Goal: Browse casually

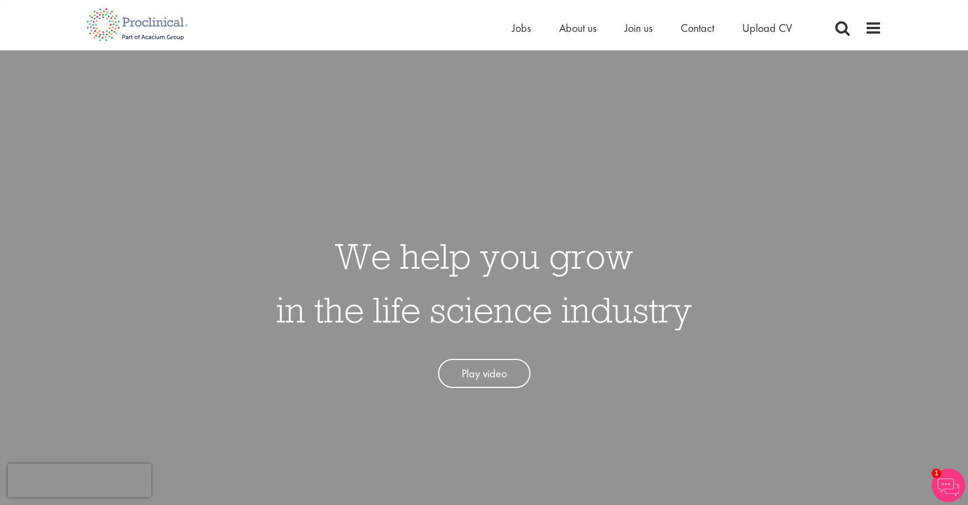
click at [236, 141] on div "We help you grow in the life science industry Play video" at bounding box center [484, 302] width 985 height 505
click at [642, 80] on div "We help you grow in the life science industry Play video" at bounding box center [484, 302] width 985 height 505
click at [390, 162] on div "We help you grow in the life science industry Play video" at bounding box center [484, 302] width 985 height 505
click at [753, 151] on div "We help you grow in the life science industry Play video" at bounding box center [484, 302] width 985 height 505
drag, startPoint x: 560, startPoint y: 157, endPoint x: 386, endPoint y: 251, distance: 197.5
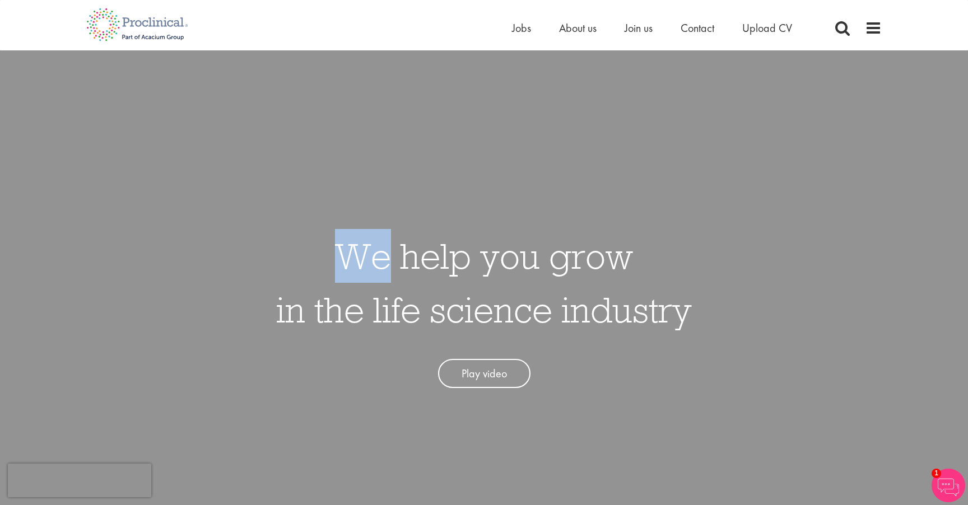
click at [388, 251] on div "We help you grow in the life science industry Play video" at bounding box center [484, 302] width 985 height 505
drag, startPoint x: 407, startPoint y: 255, endPoint x: 425, endPoint y: 257, distance: 18.6
click at [408, 255] on h1 "We help you grow in the life science industry" at bounding box center [484, 283] width 416 height 108
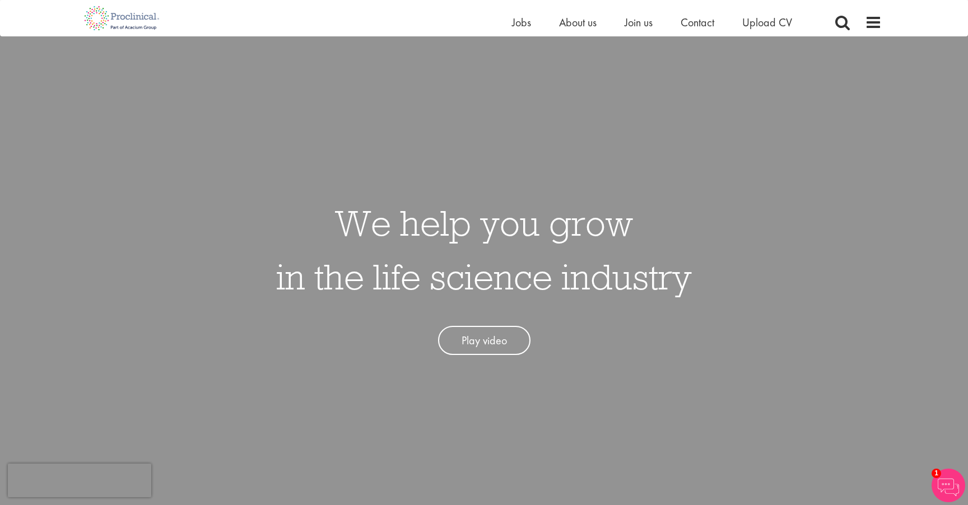
scroll to position [20, 0]
click at [650, 314] on div "We help you grow in the life science industry Play video" at bounding box center [484, 269] width 416 height 171
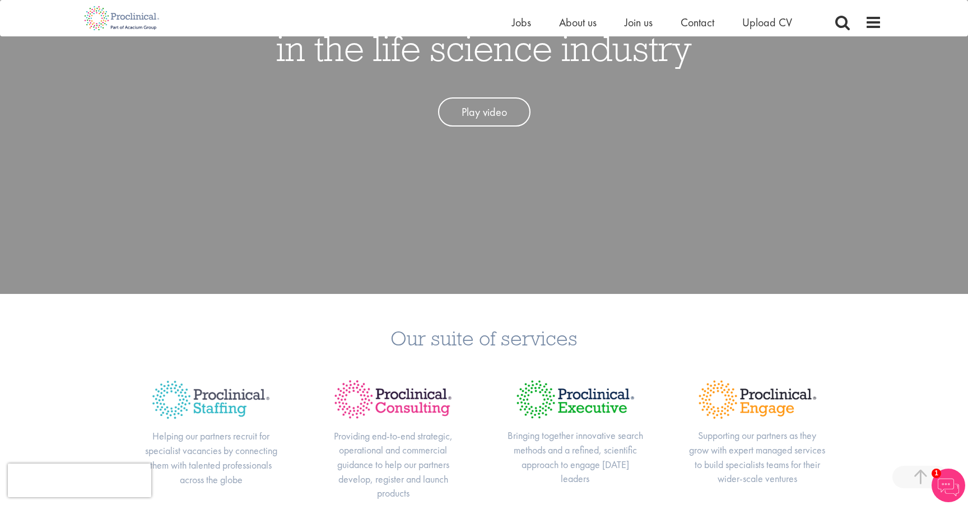
scroll to position [230, 0]
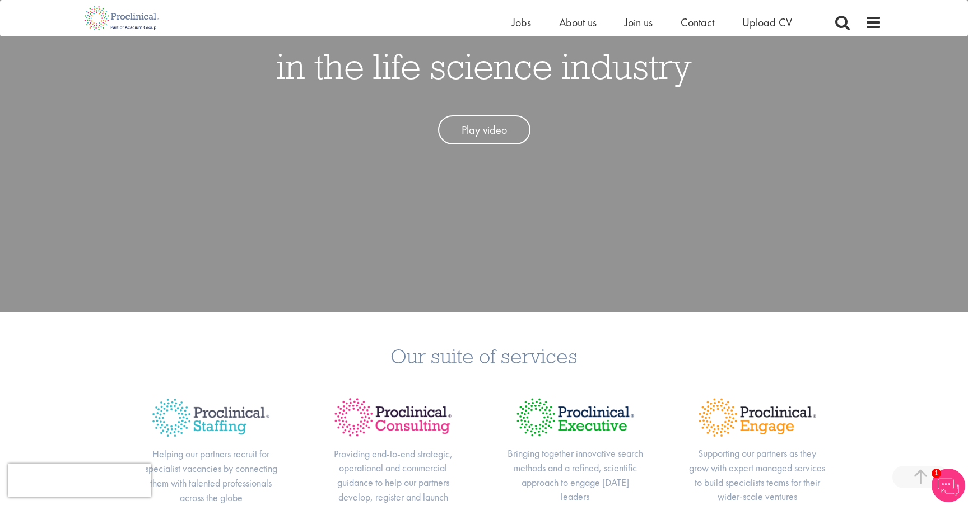
click at [86, 207] on div "We help you grow in the life science industry Play video" at bounding box center [484, 59] width 985 height 505
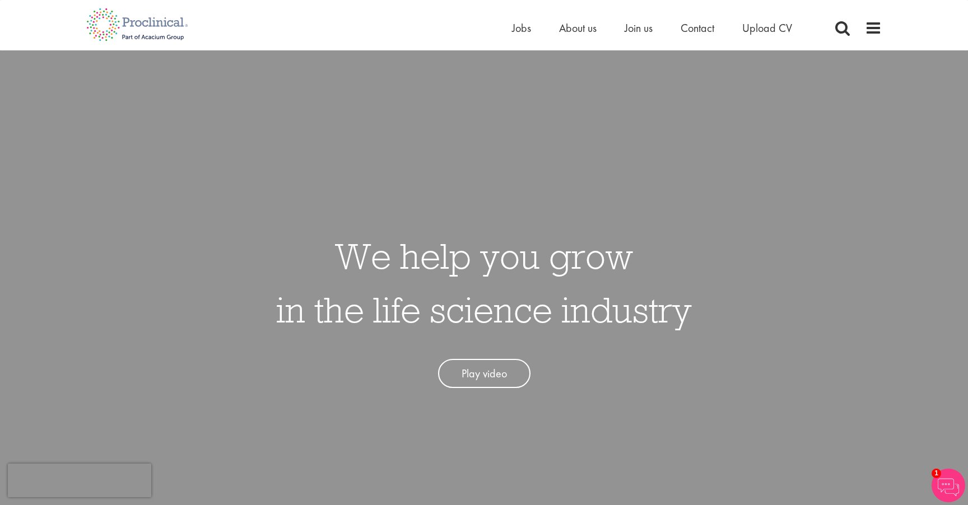
click at [347, 161] on div "We help you grow in the life science industry Play video" at bounding box center [484, 302] width 985 height 505
